Goal: Navigation & Orientation: Find specific page/section

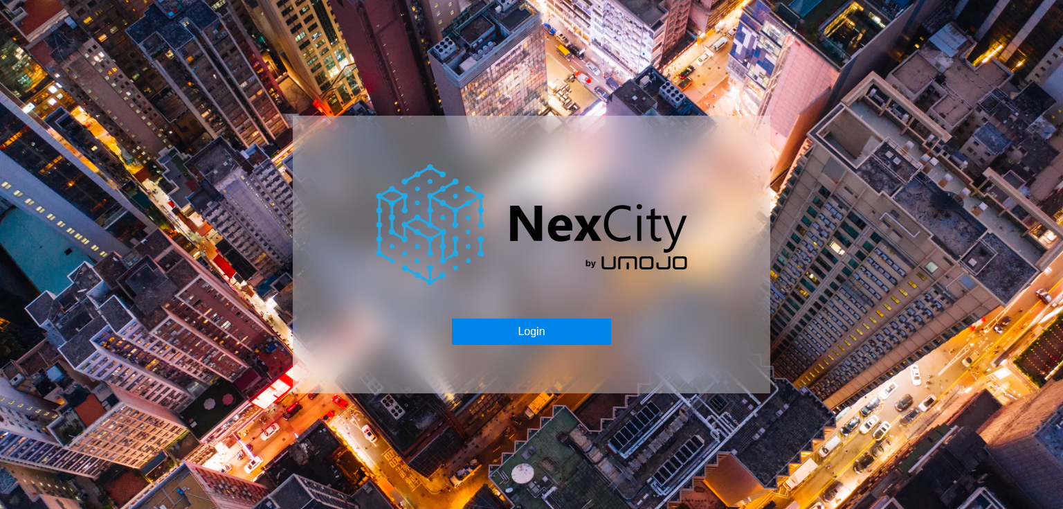
click at [504, 331] on button "Login" at bounding box center [531, 331] width 159 height 26
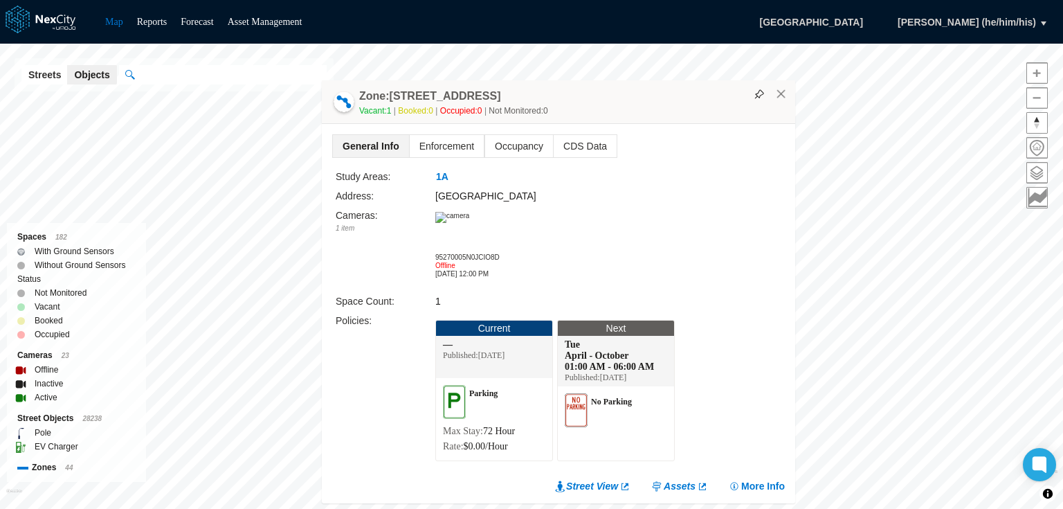
click at [469, 223] on img at bounding box center [452, 217] width 34 height 11
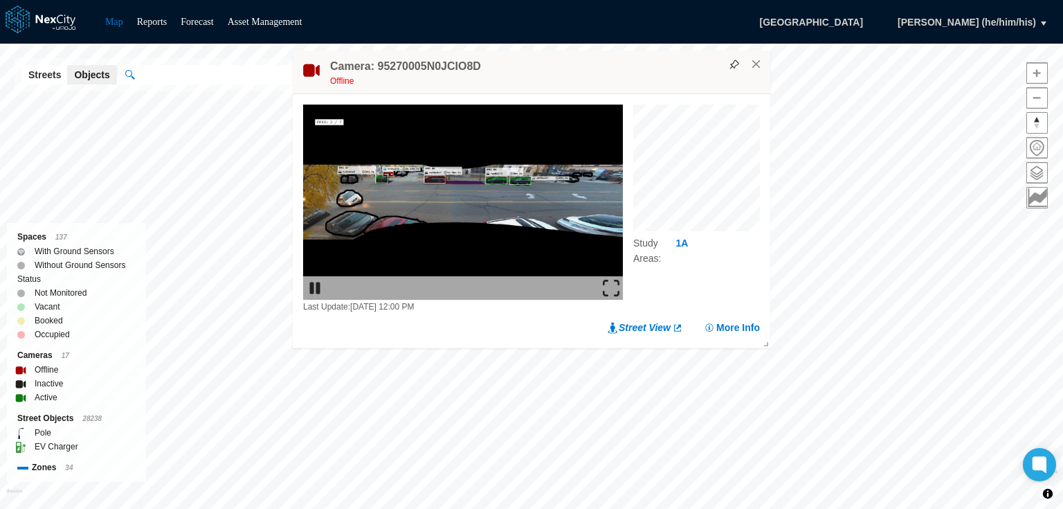
click at [609, 286] on img at bounding box center [611, 288] width 17 height 17
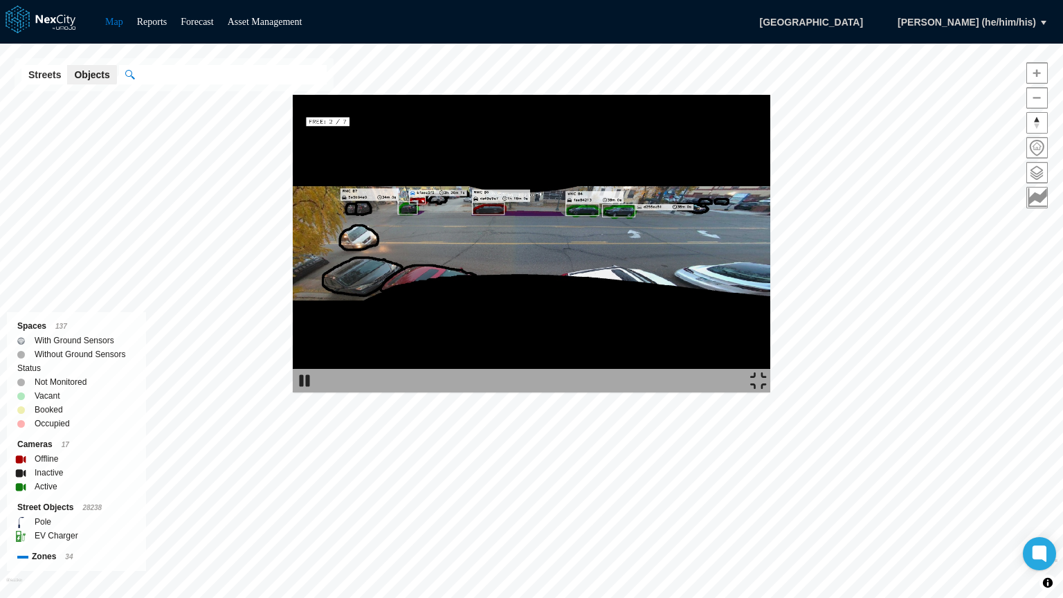
click at [354, 95] on img at bounding box center [532, 244] width 478 height 298
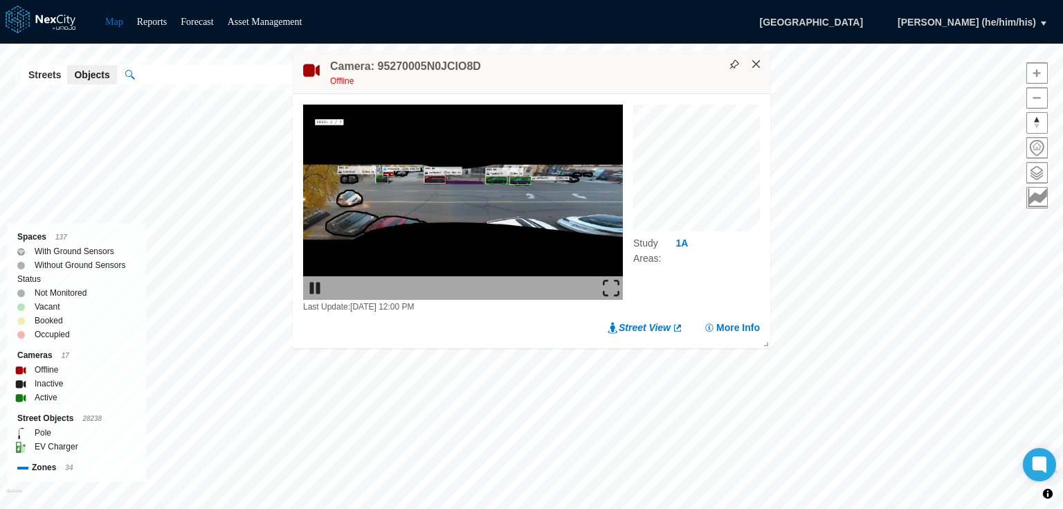
click at [751, 60] on button "×" at bounding box center [756, 64] width 12 height 12
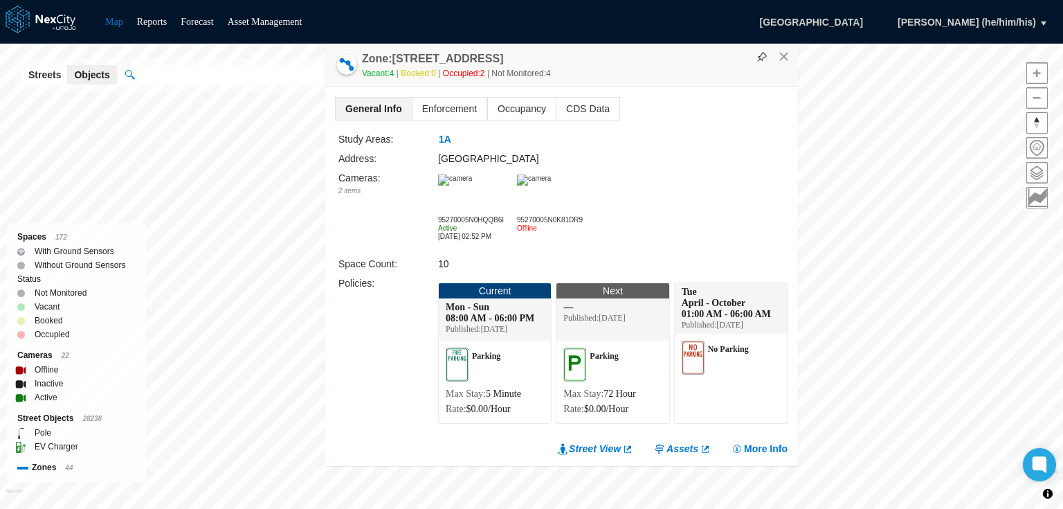
click at [472, 186] on img at bounding box center [455, 179] width 34 height 11
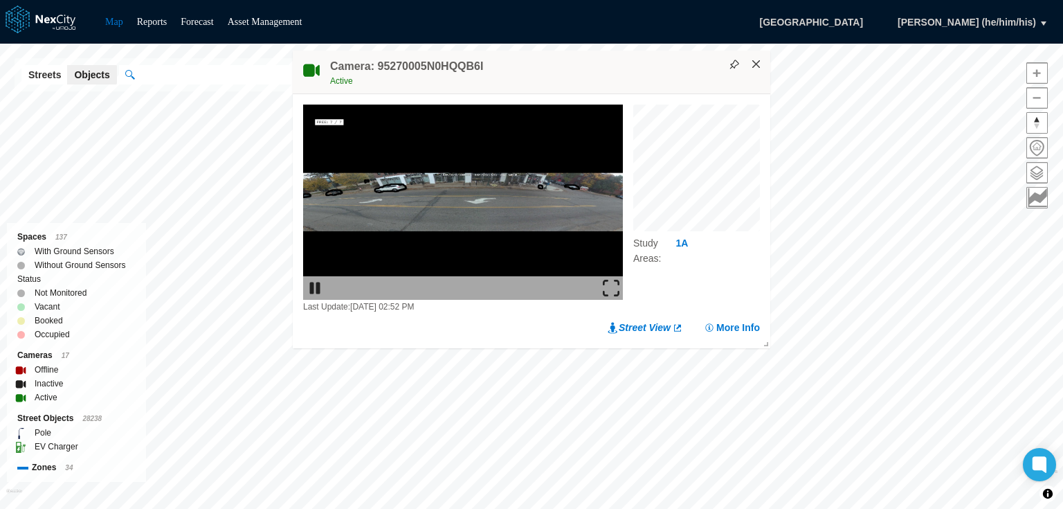
click at [755, 64] on button "×" at bounding box center [756, 64] width 12 height 12
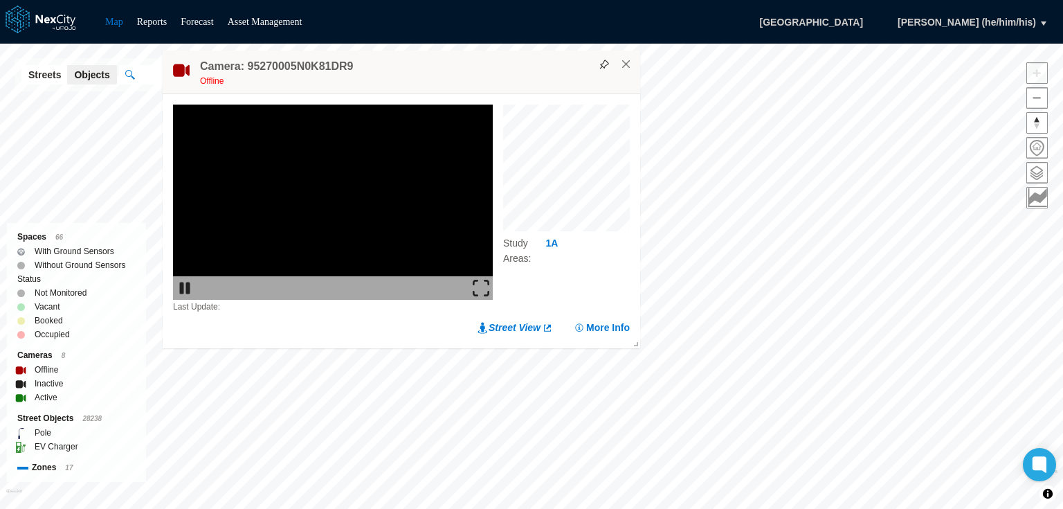
click at [479, 288] on img at bounding box center [481, 288] width 17 height 17
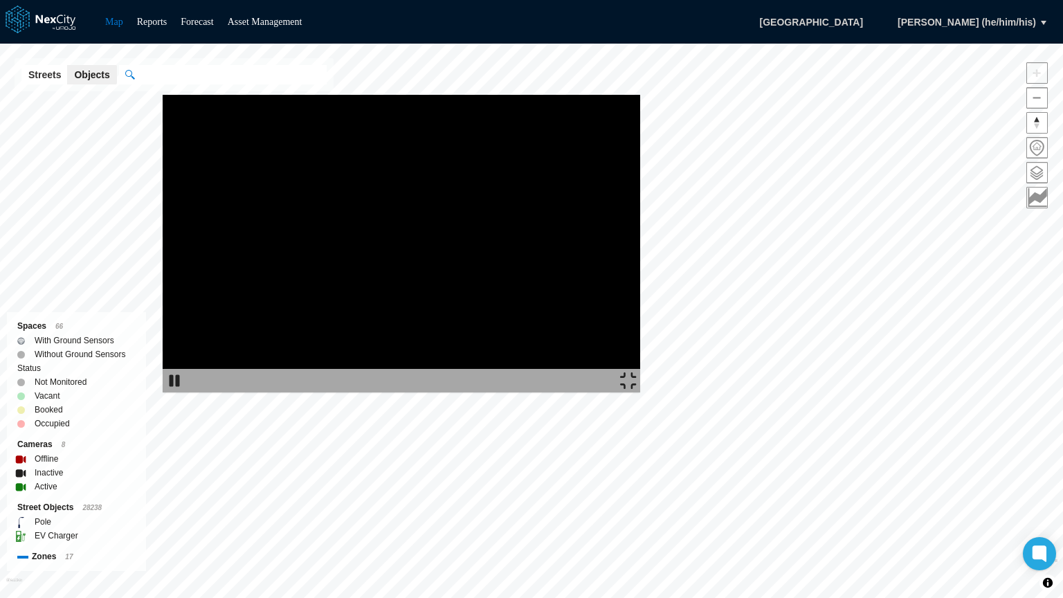
click at [569, 276] on img at bounding box center [402, 244] width 478 height 298
click at [637, 389] on img at bounding box center [628, 380] width 17 height 17
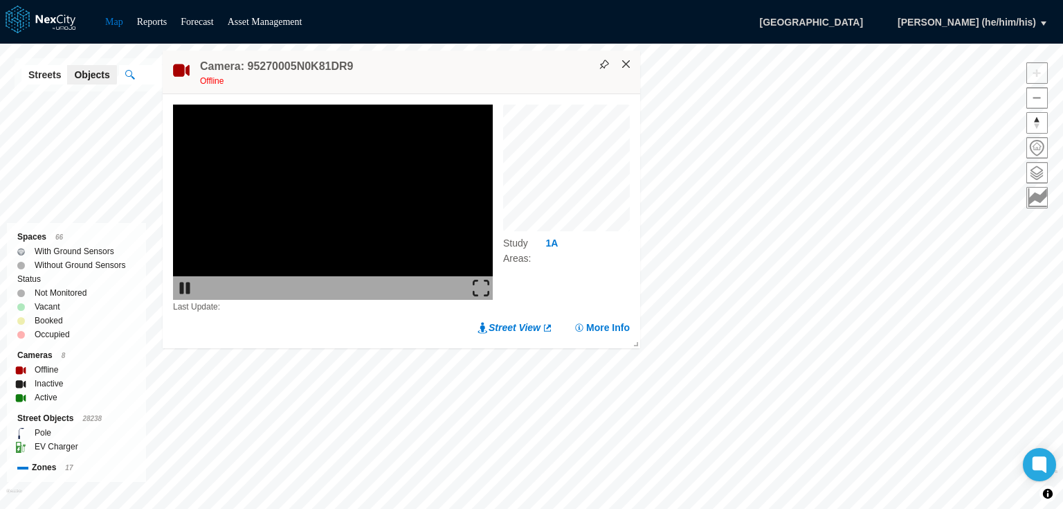
click at [629, 64] on button "×" at bounding box center [626, 64] width 12 height 12
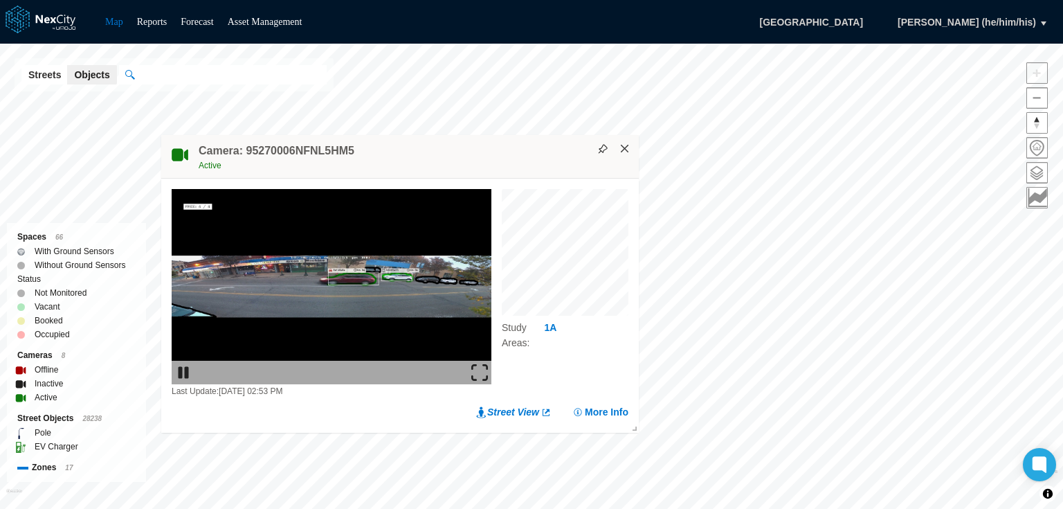
click at [627, 147] on button "×" at bounding box center [625, 149] width 12 height 12
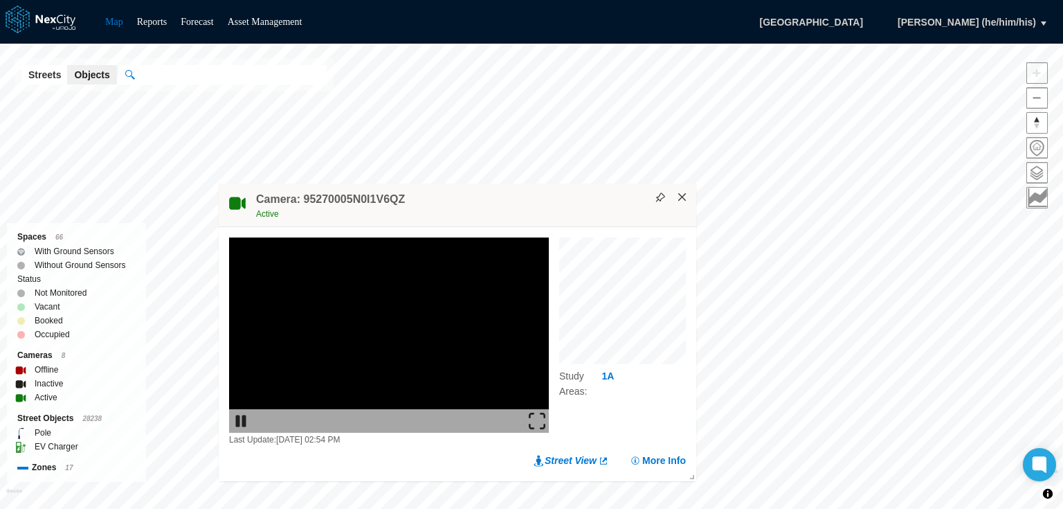
click at [681, 197] on button "×" at bounding box center [682, 197] width 12 height 12
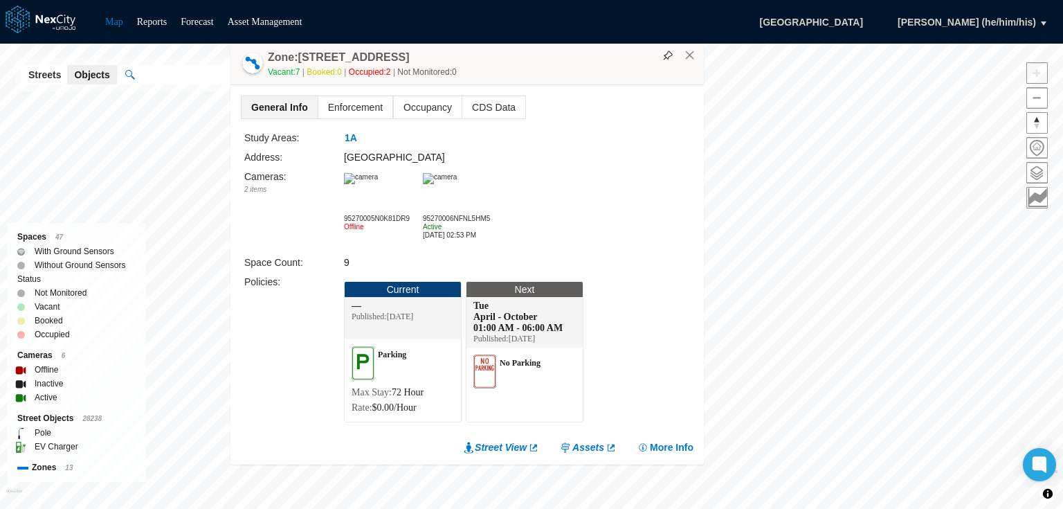
click at [457, 184] on img at bounding box center [440, 178] width 34 height 11
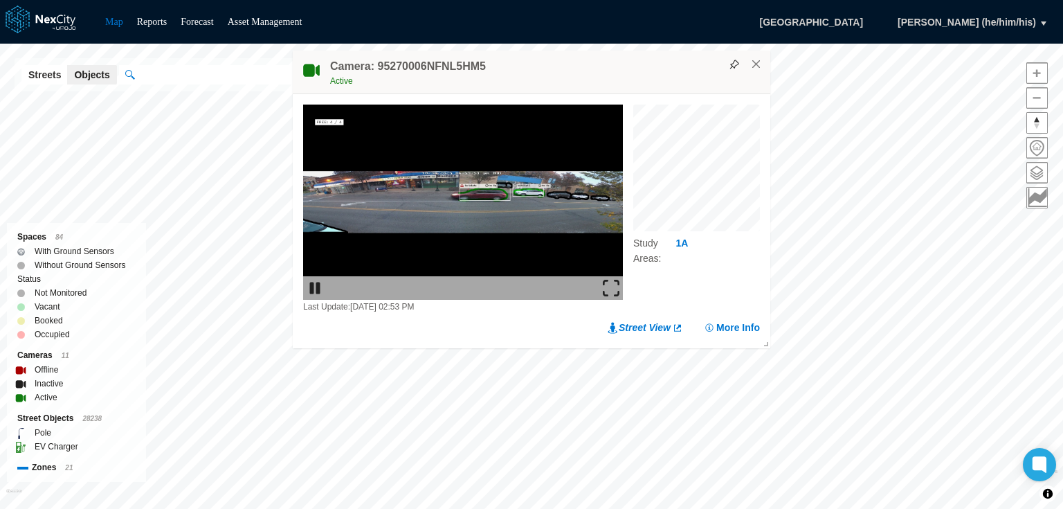
click at [606, 285] on img at bounding box center [611, 288] width 17 height 17
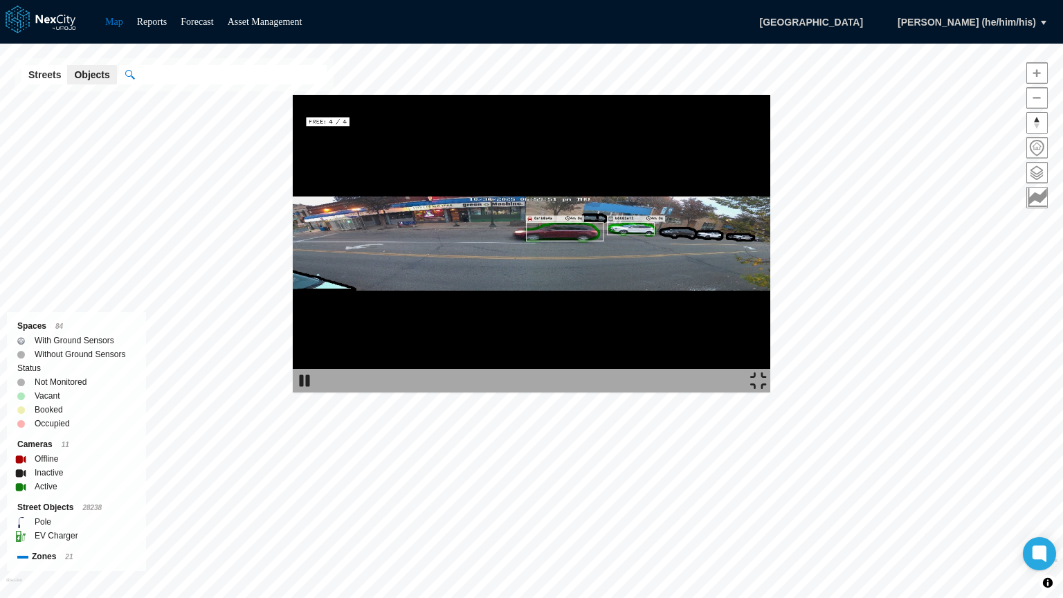
click at [770, 141] on img at bounding box center [532, 244] width 478 height 298
drag, startPoint x: 858, startPoint y: 141, endPoint x: 944, endPoint y: 462, distance: 332.0
click at [770, 392] on img at bounding box center [532, 244] width 478 height 298
click at [767, 389] on img at bounding box center [758, 380] width 17 height 17
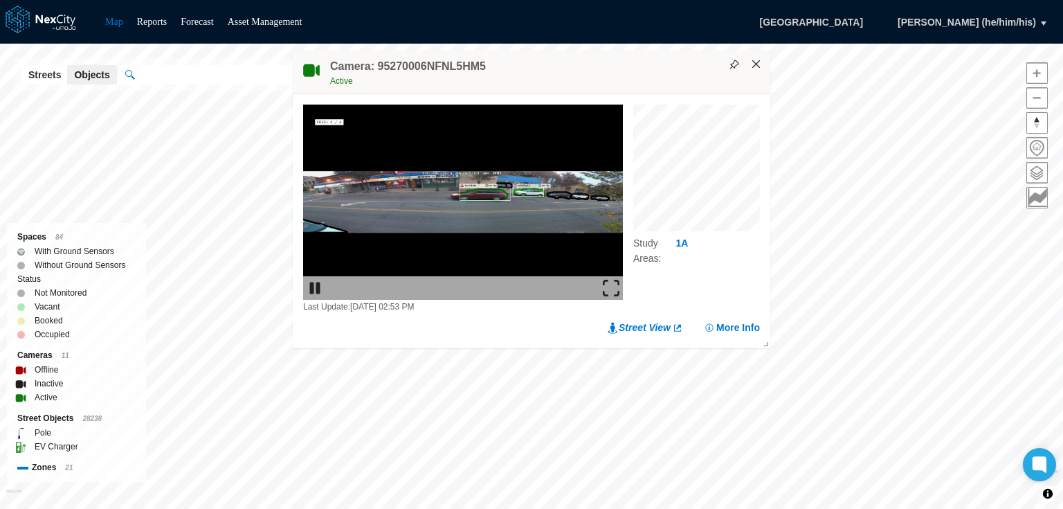
click at [761, 66] on button "×" at bounding box center [756, 64] width 12 height 12
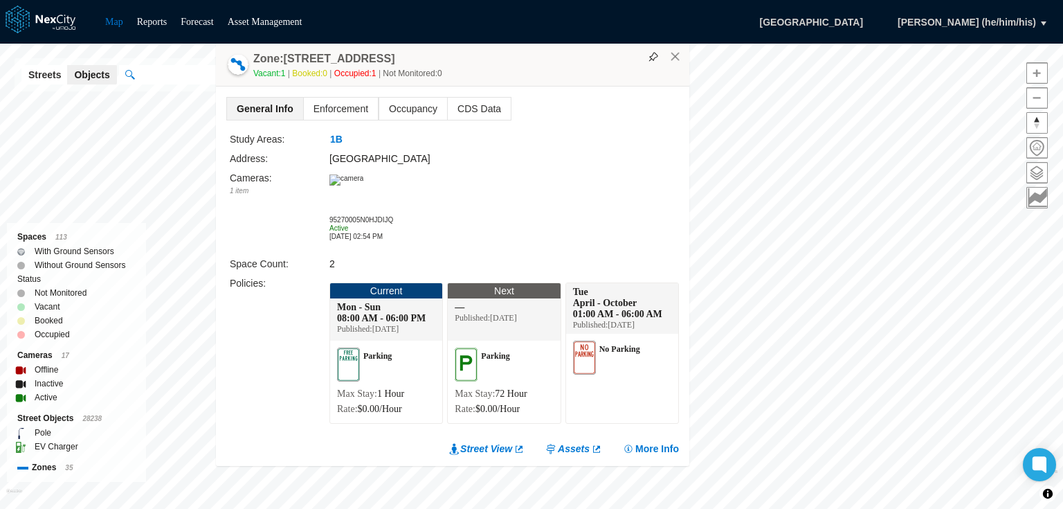
click at [363, 186] on img at bounding box center [347, 179] width 34 height 11
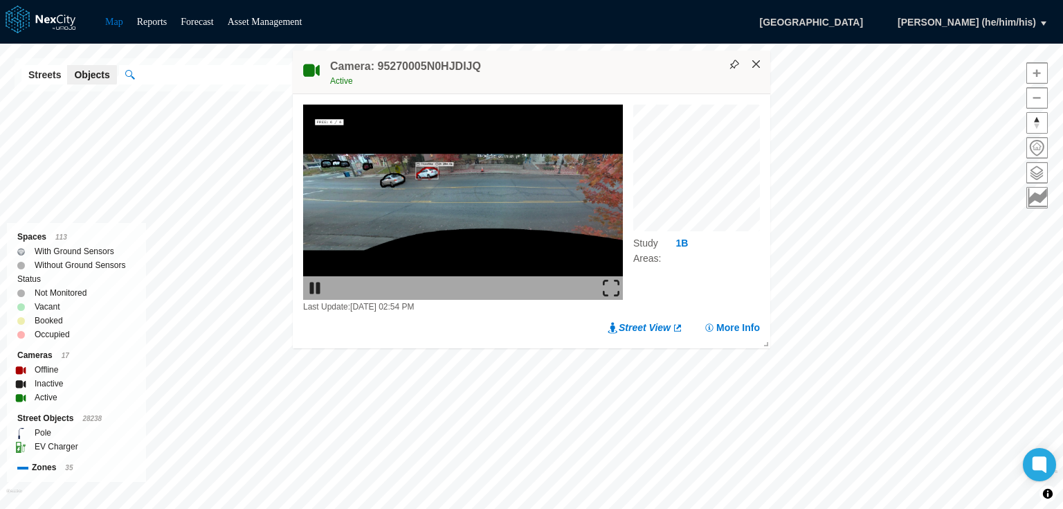
click at [753, 62] on button "×" at bounding box center [756, 64] width 12 height 12
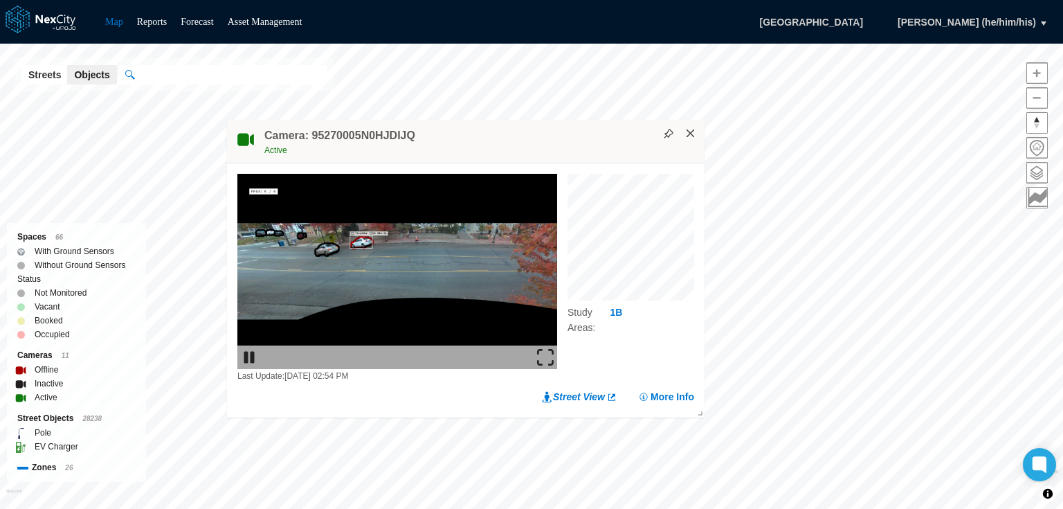
click at [693, 130] on button "×" at bounding box center [691, 133] width 12 height 12
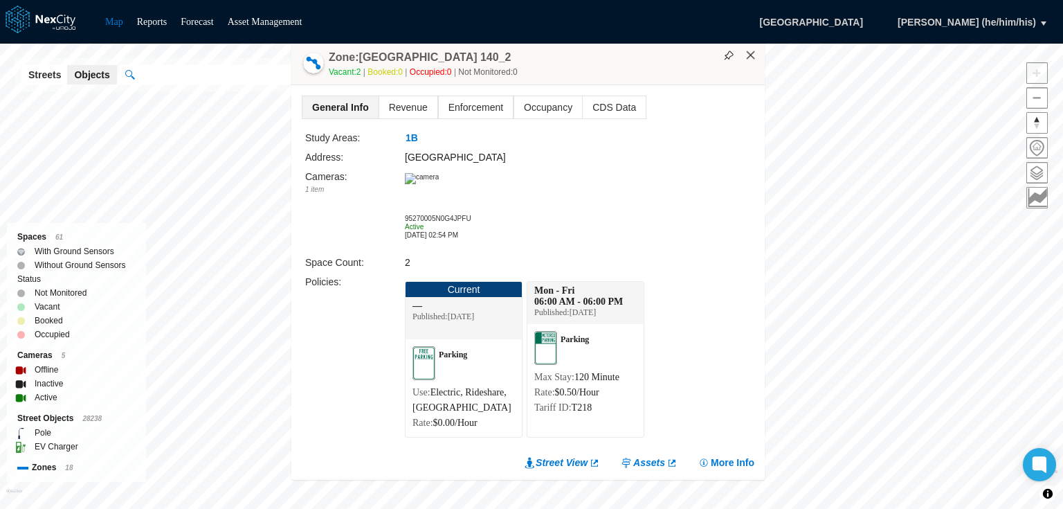
click at [756, 58] on button "×" at bounding box center [751, 55] width 12 height 12
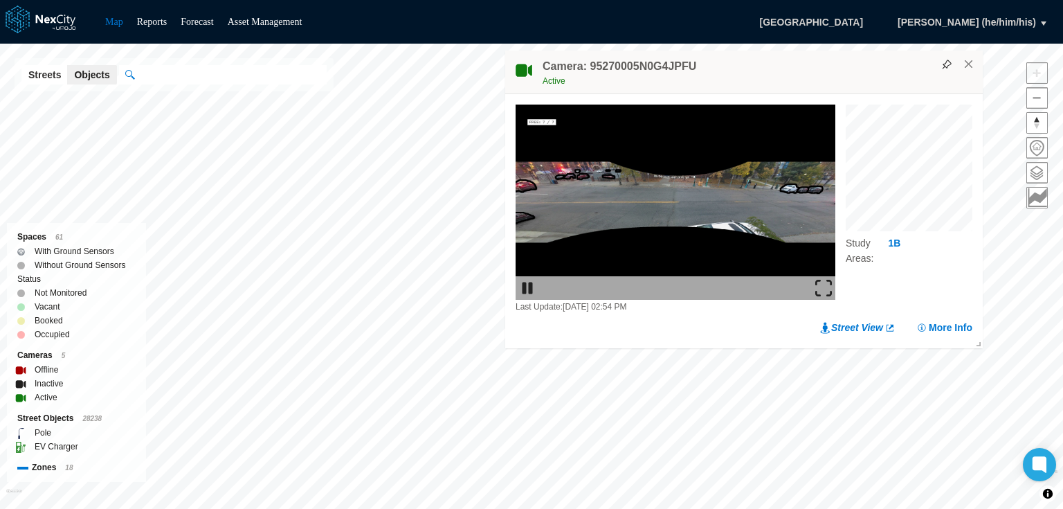
click at [827, 289] on img at bounding box center [823, 288] width 17 height 17
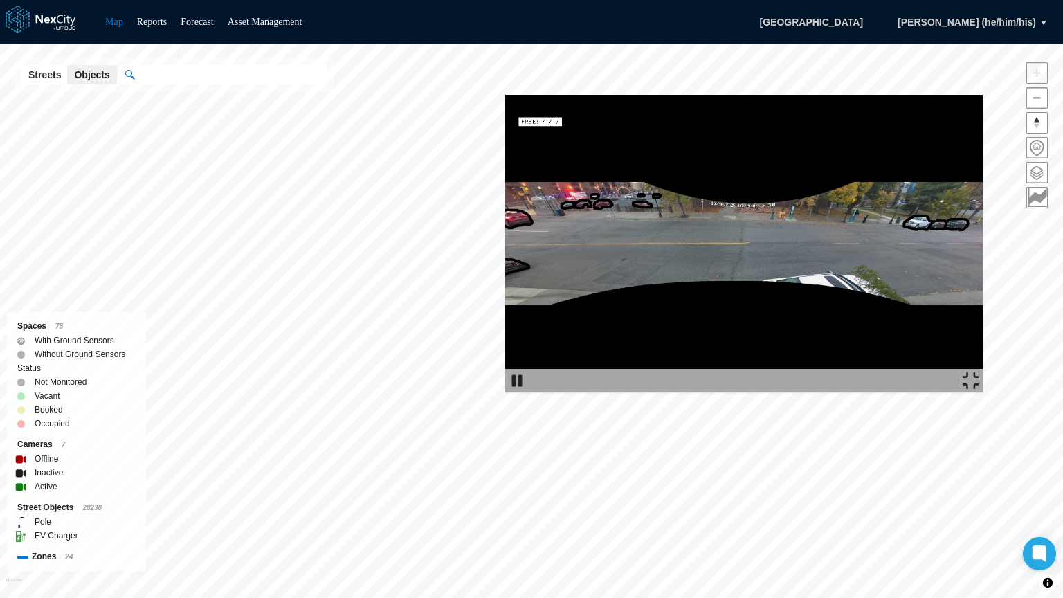
click at [658, 253] on img at bounding box center [744, 244] width 478 height 298
click at [716, 112] on img at bounding box center [744, 244] width 478 height 298
